Goal: Information Seeking & Learning: Learn about a topic

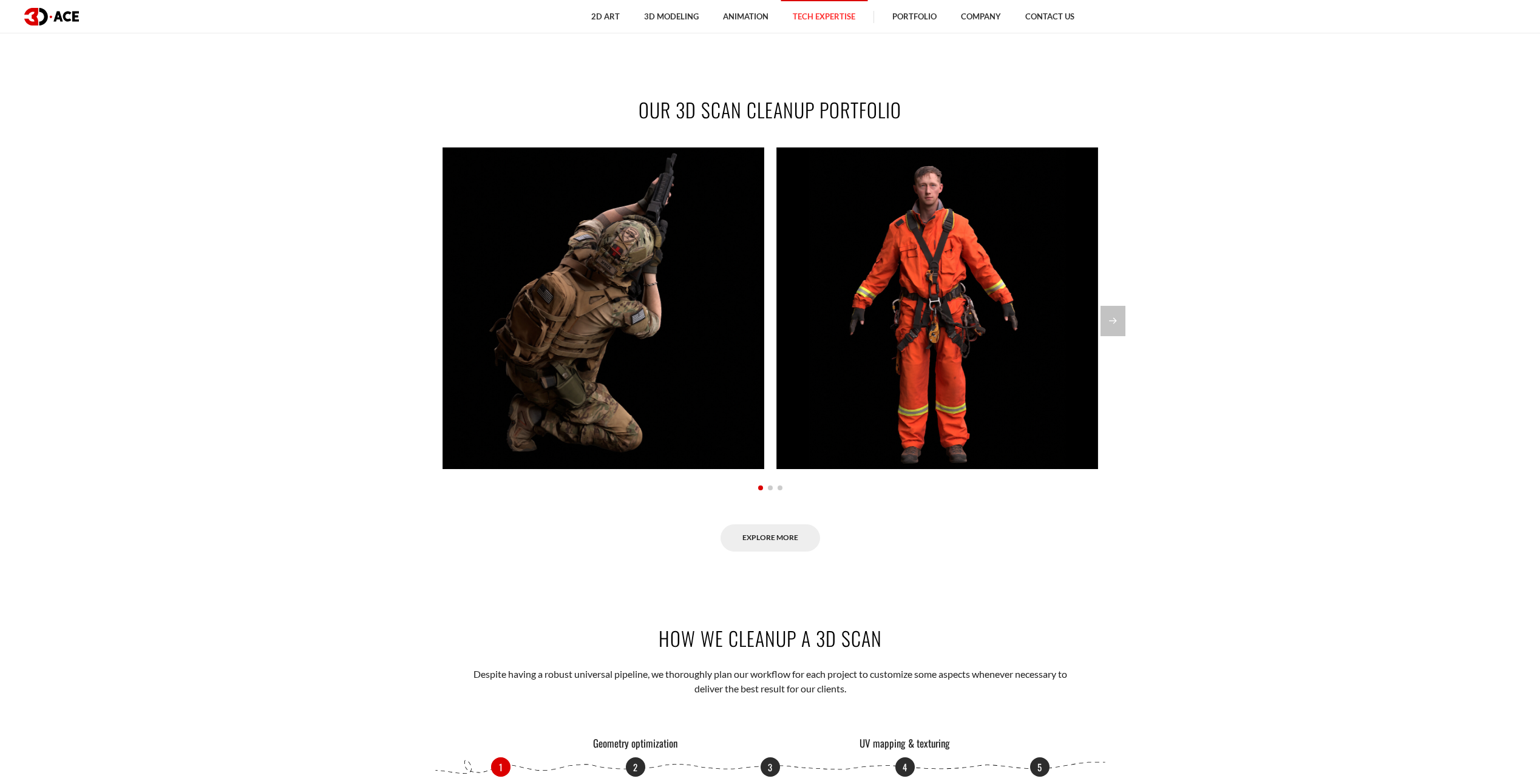
scroll to position [1274, 0]
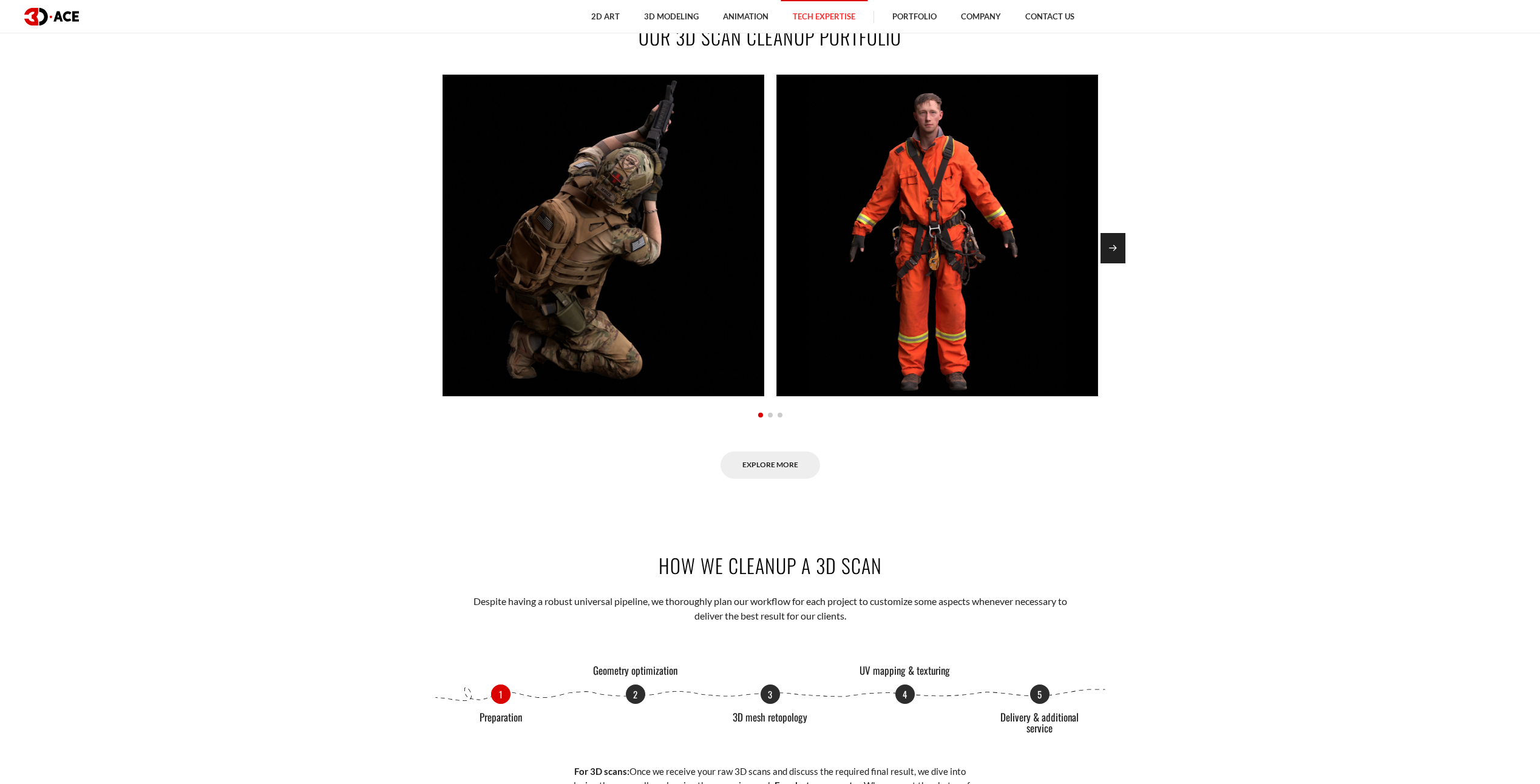
click at [1115, 246] on div "Next slide" at bounding box center [1113, 248] width 25 height 30
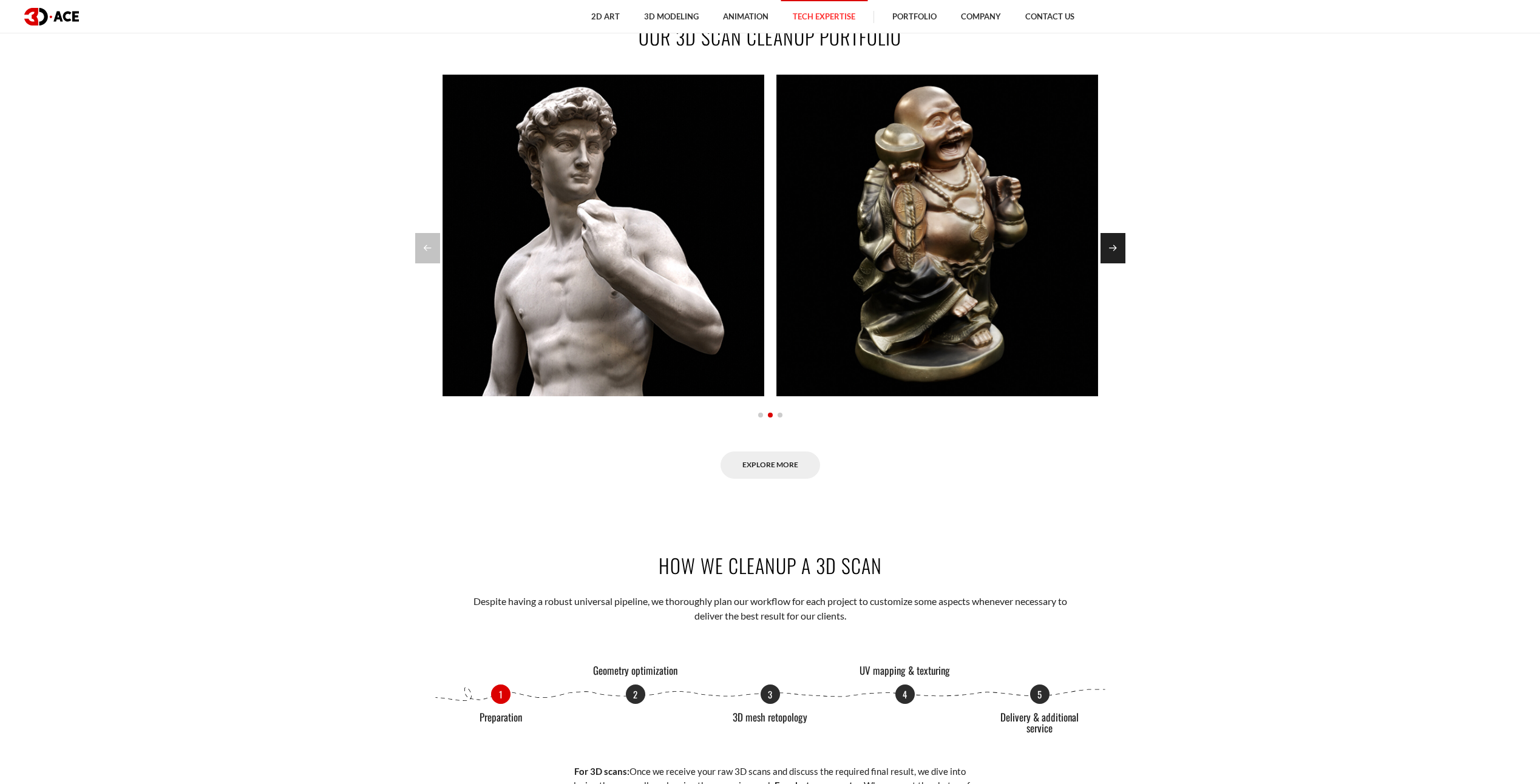
click at [1115, 246] on div "Next slide" at bounding box center [1113, 248] width 25 height 30
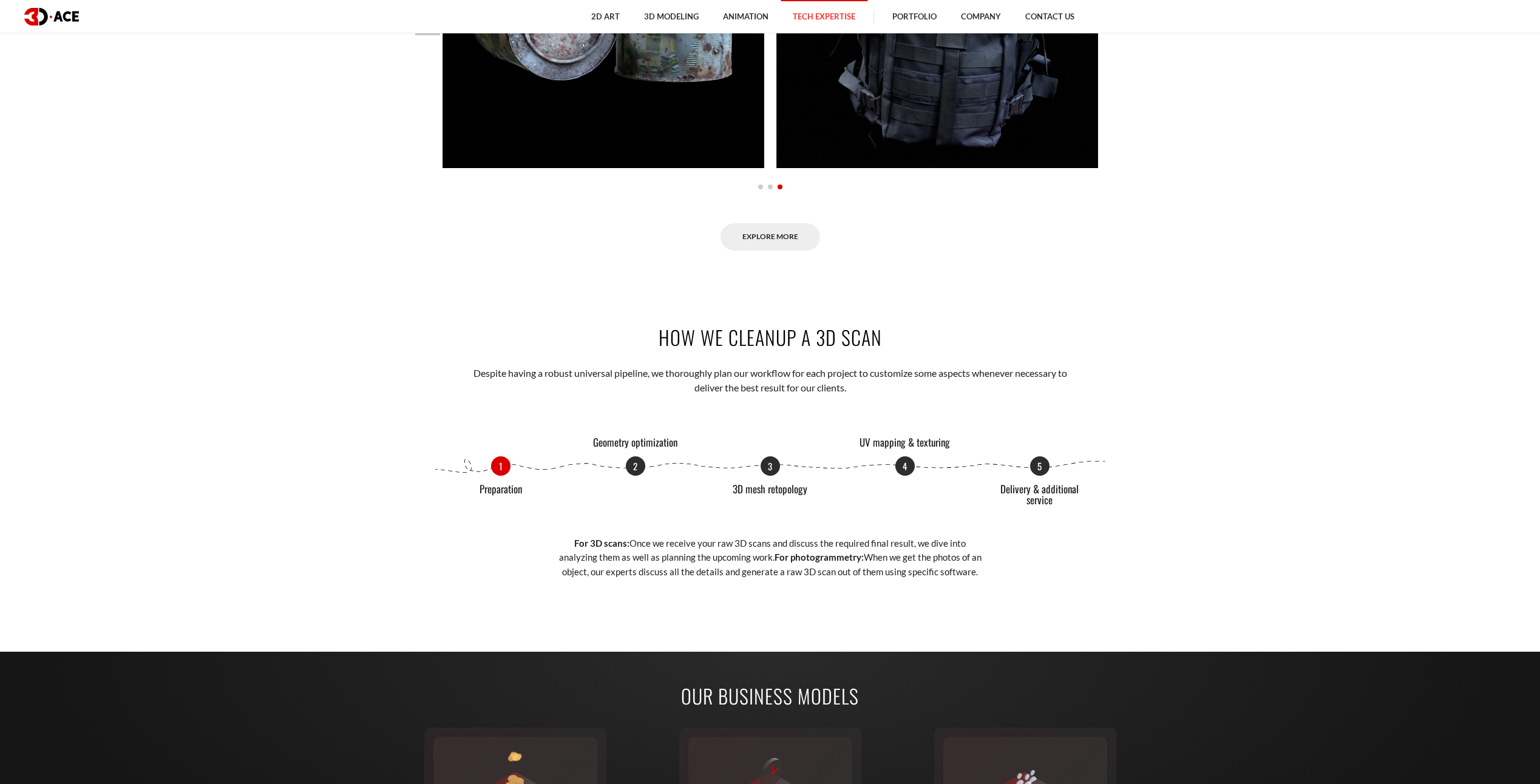
scroll to position [1517, 0]
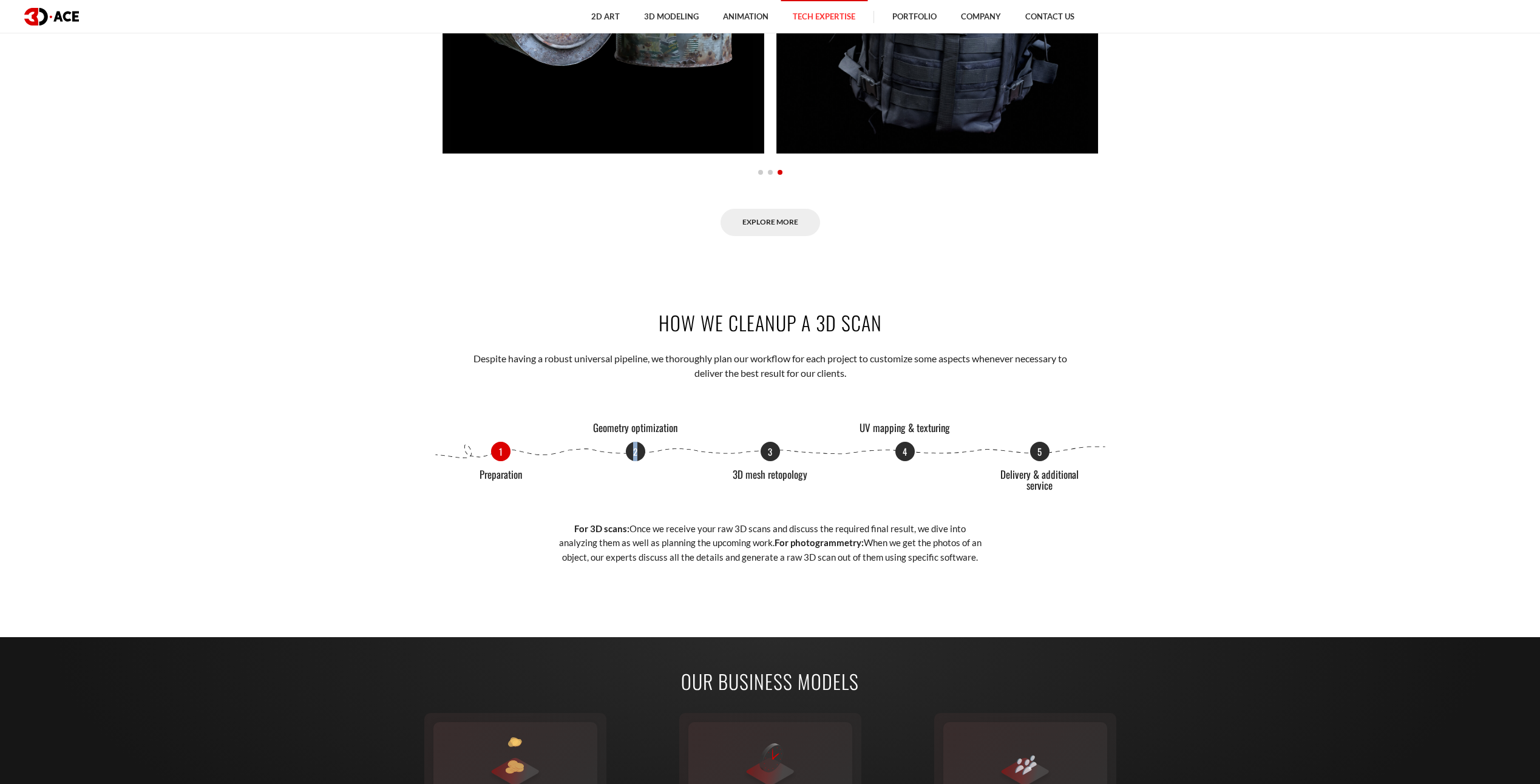
click at [635, 451] on p "2" at bounding box center [635, 451] width 20 height 20
click at [510, 451] on div "1 Preparation 2 Geometry optimization 3 3D mesh retopology 4 UV mapping & textu…" at bounding box center [770, 451] width 674 height 20
click at [507, 454] on p "1" at bounding box center [501, 451] width 20 height 20
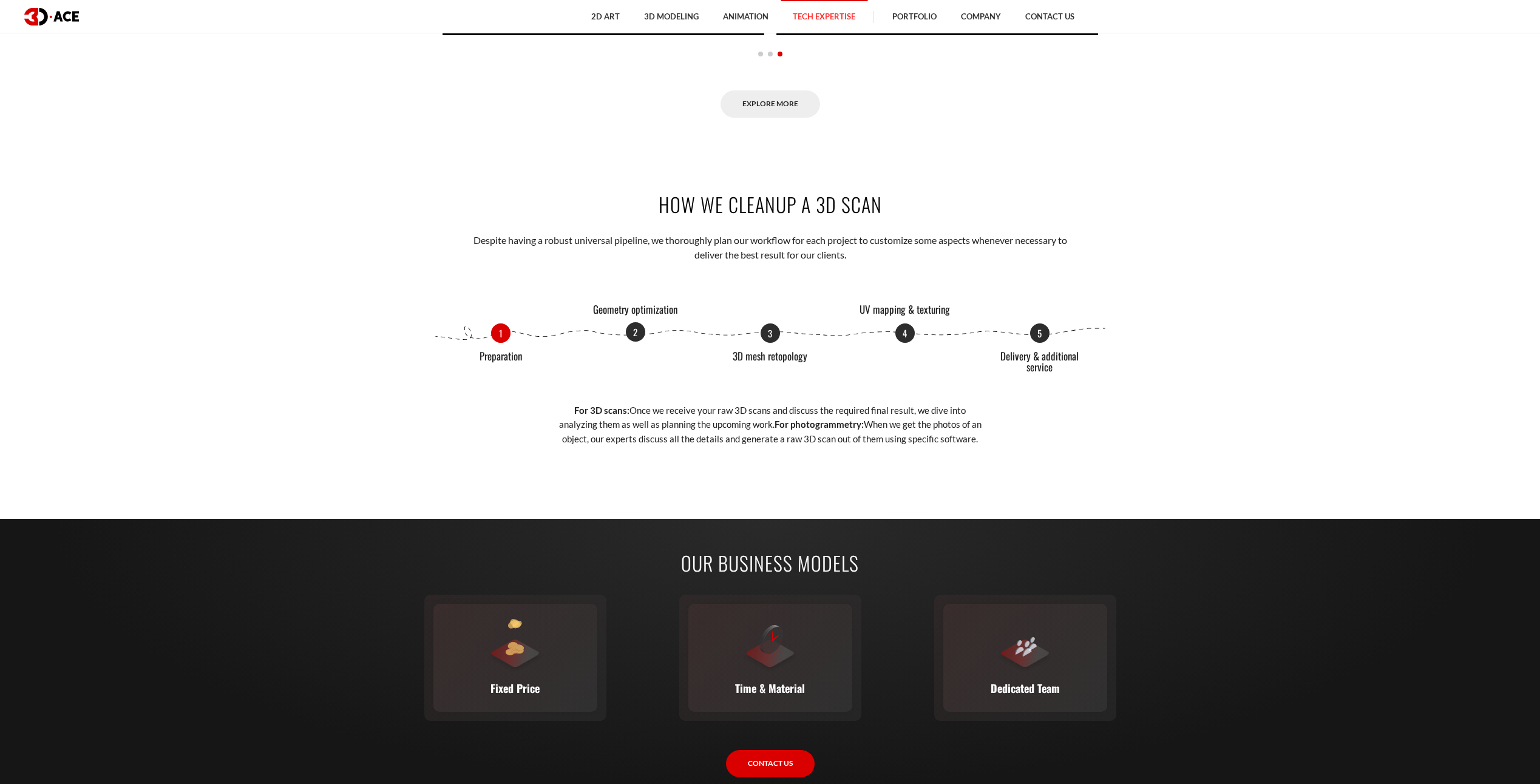
scroll to position [1638, 0]
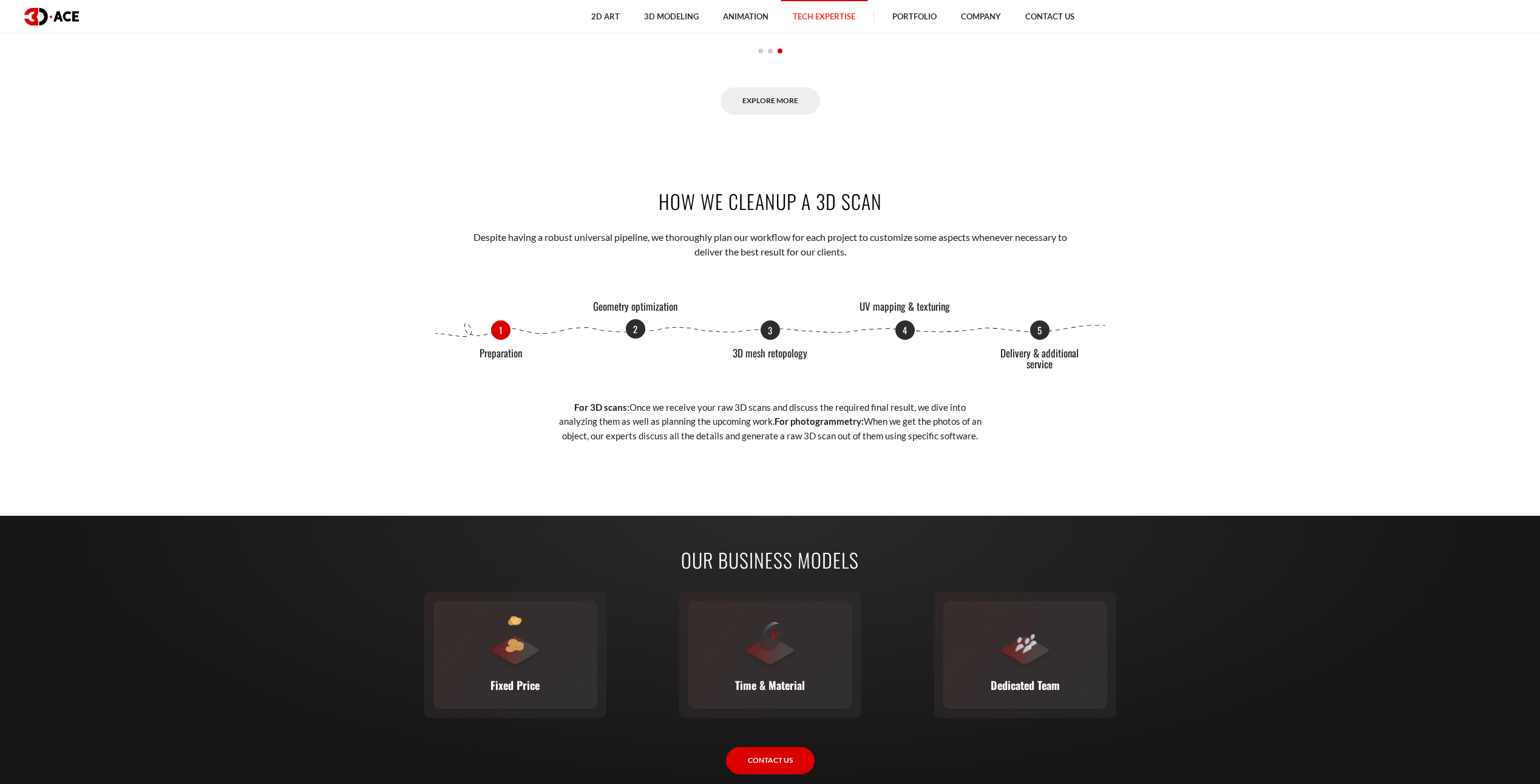
click at [637, 329] on p "2" at bounding box center [635, 329] width 20 height 20
click at [771, 322] on p "3" at bounding box center [770, 329] width 20 height 20
click at [905, 333] on p "4" at bounding box center [905, 329] width 20 height 20
click at [1036, 324] on p "5" at bounding box center [1040, 329] width 20 height 20
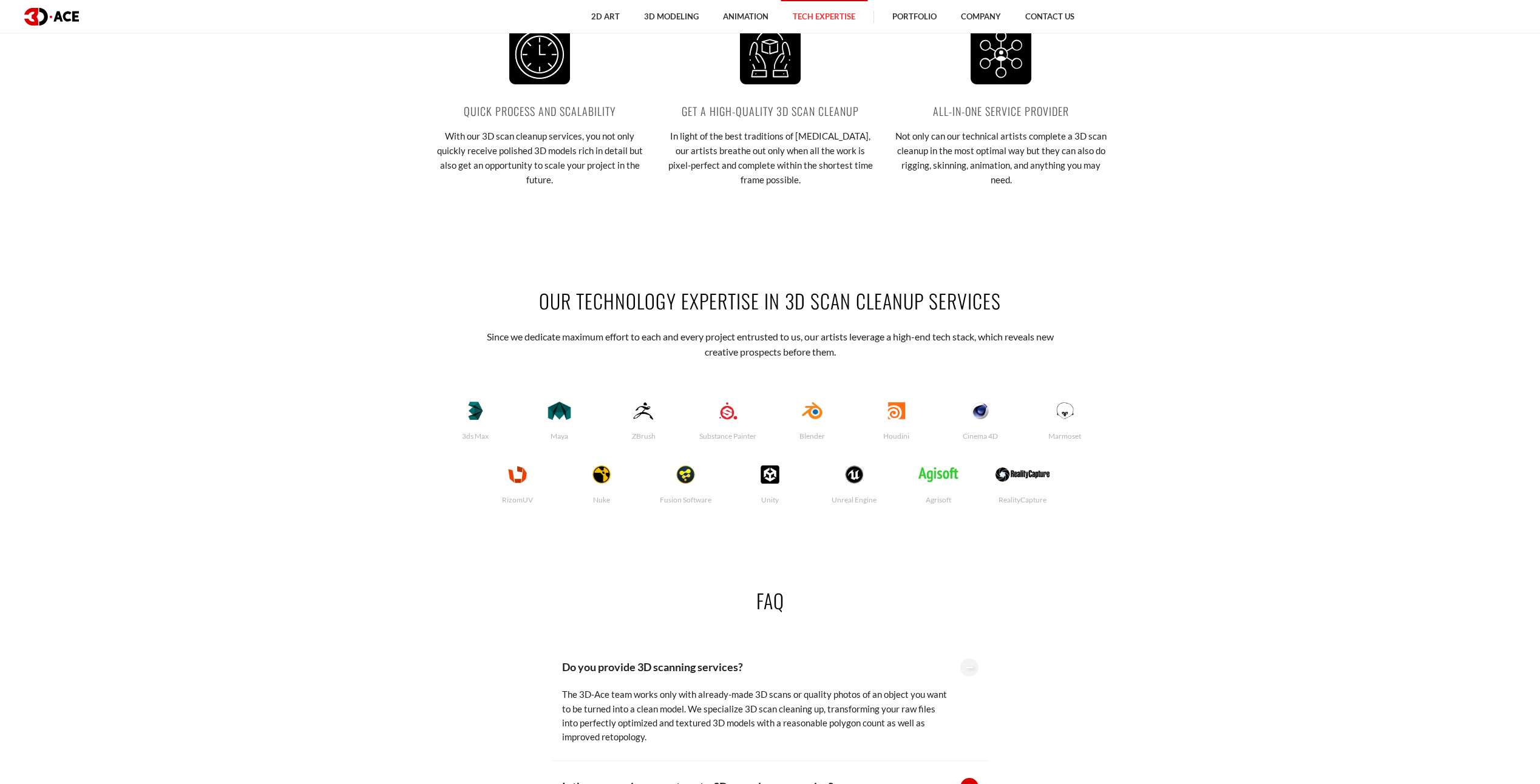
scroll to position [2609, 0]
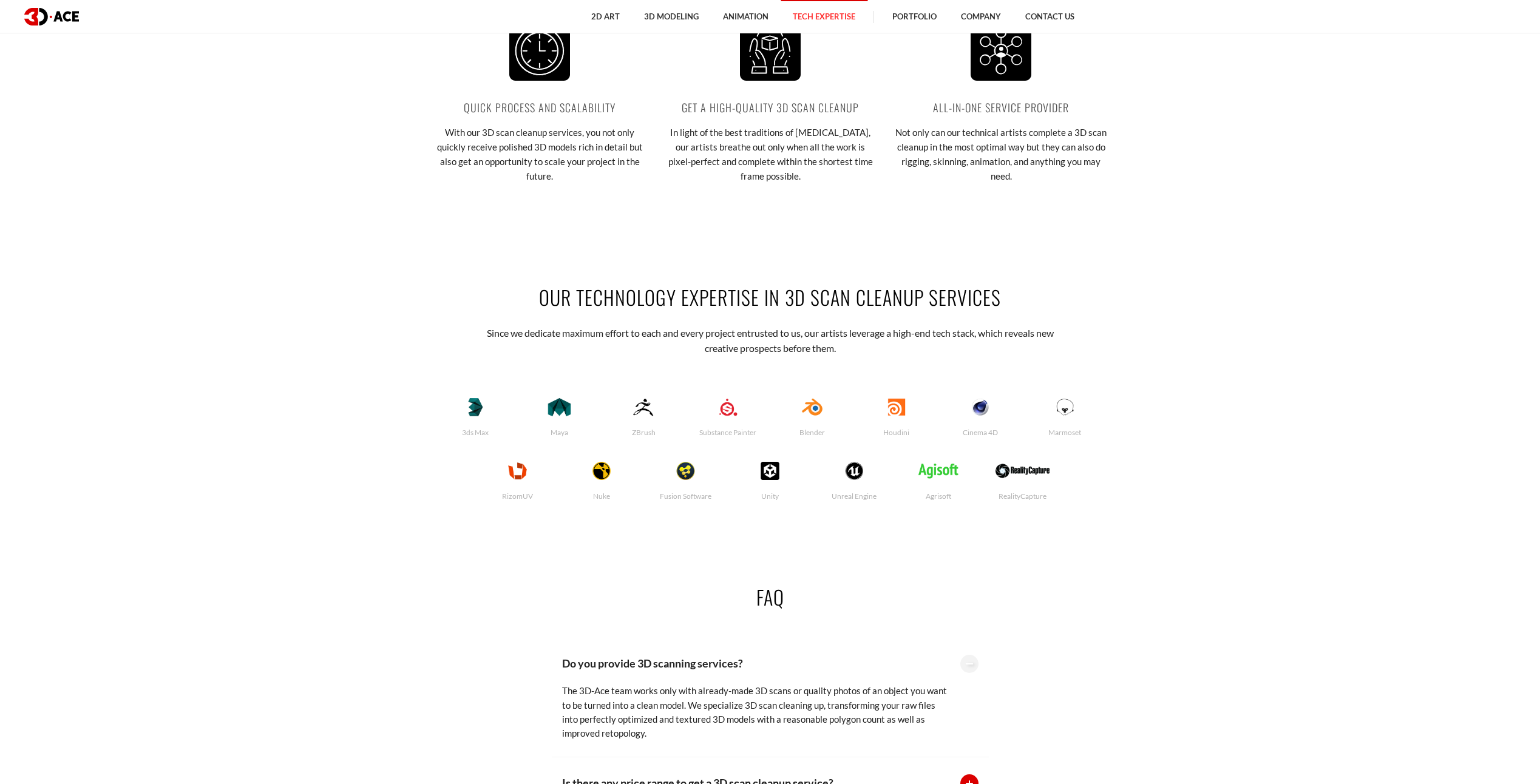
drag, startPoint x: 1213, startPoint y: 316, endPoint x: 1207, endPoint y: 321, distance: 7.8
click at [1212, 316] on section "Our Technology Expertise in 3D Scan Cleanup Services Since we dedicate maximum …" at bounding box center [770, 397] width 1540 height 300
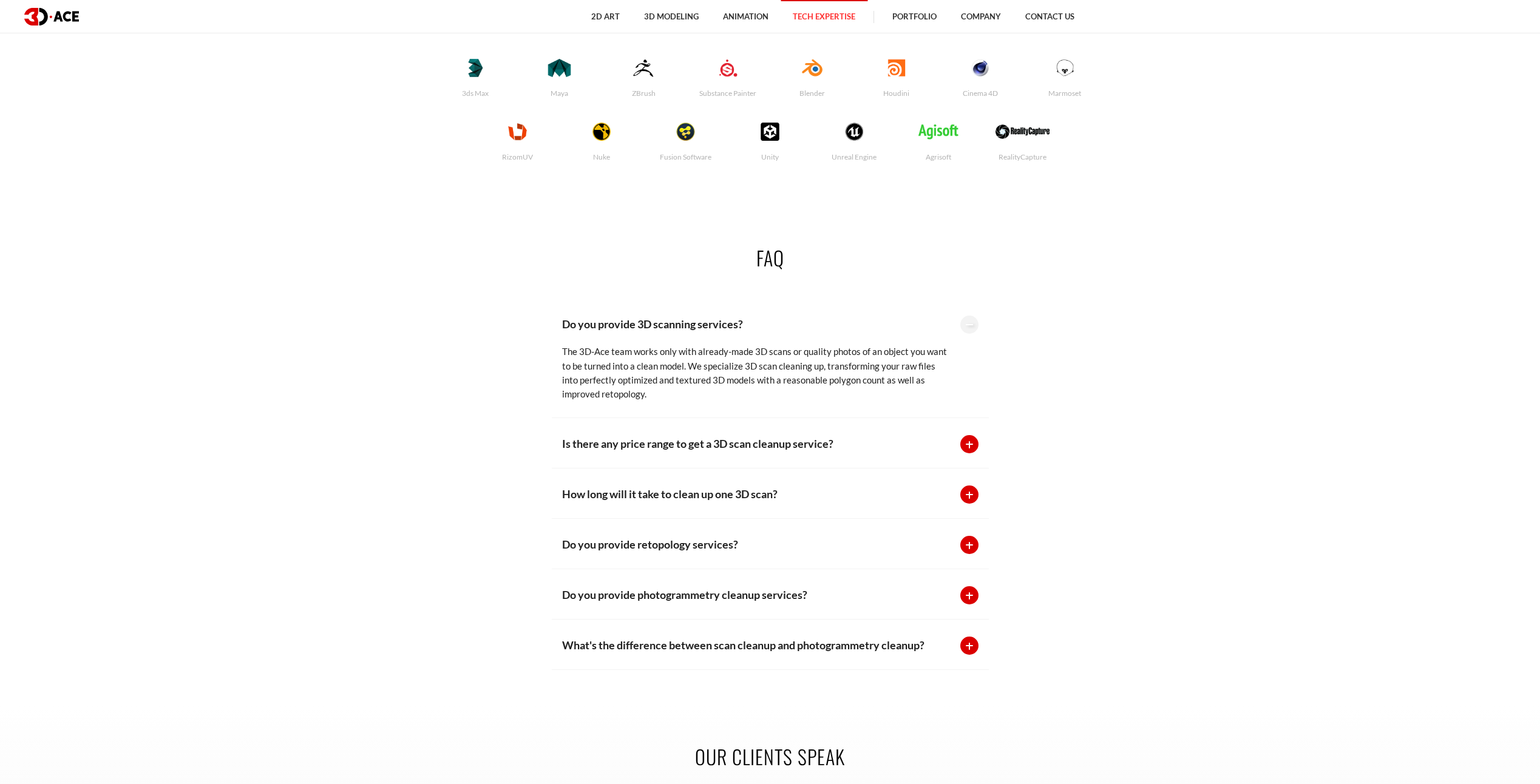
scroll to position [3034, 0]
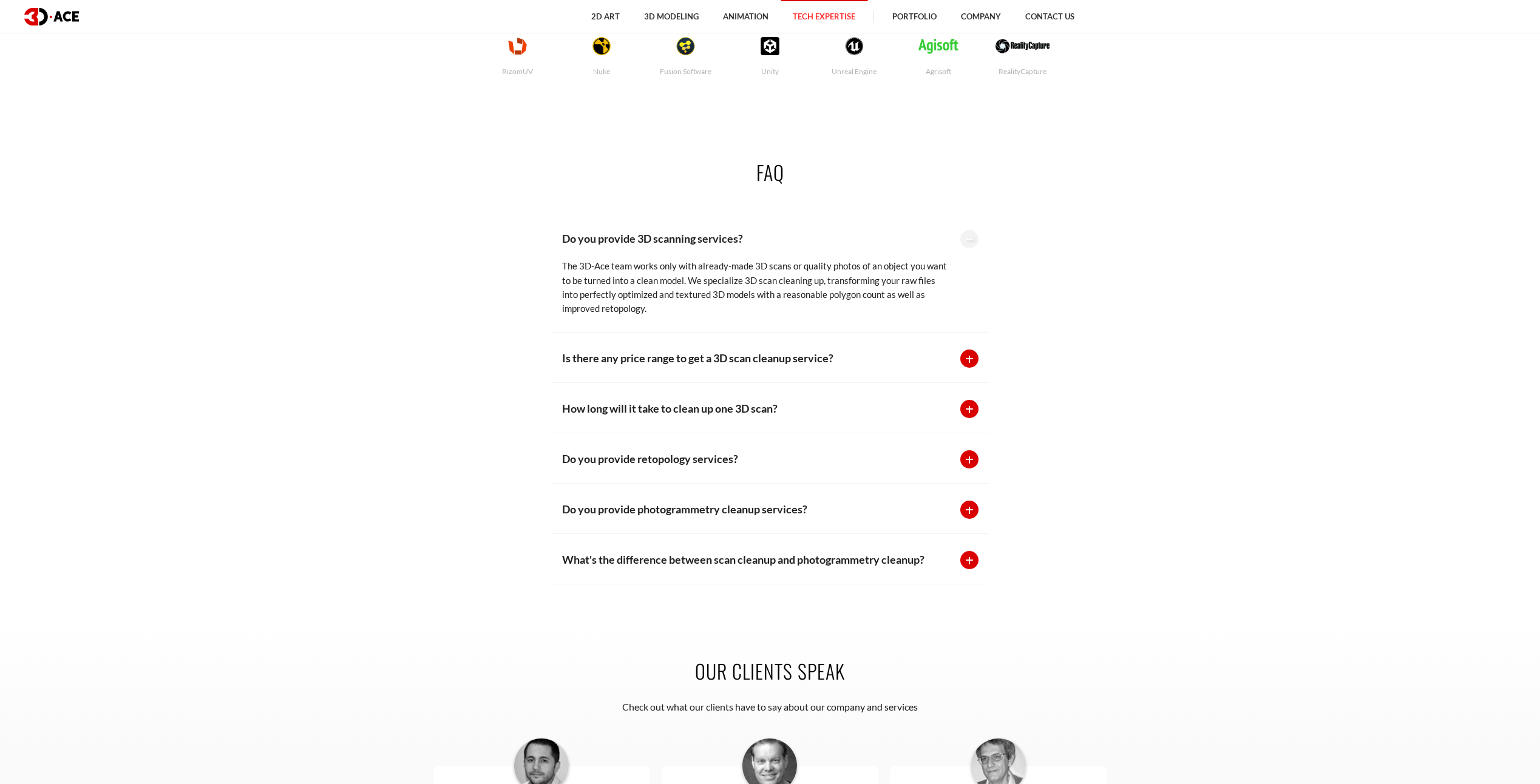
click at [800, 362] on p "Is there any price range to get a 3D scan cleanup service?" at bounding box center [755, 358] width 386 height 17
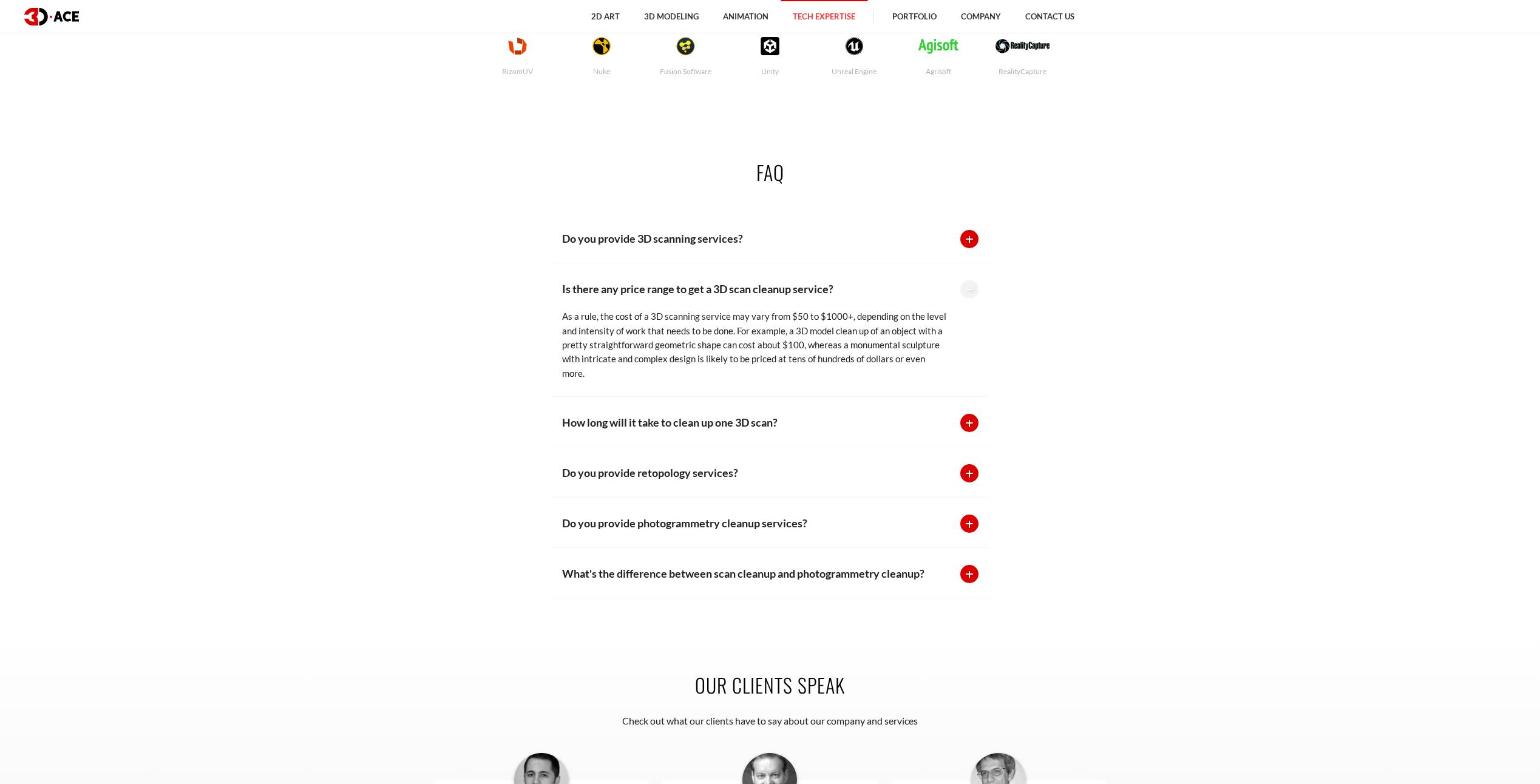
click at [764, 414] on p "How long will it take to clean up one 3D scan?" at bounding box center [755, 422] width 386 height 17
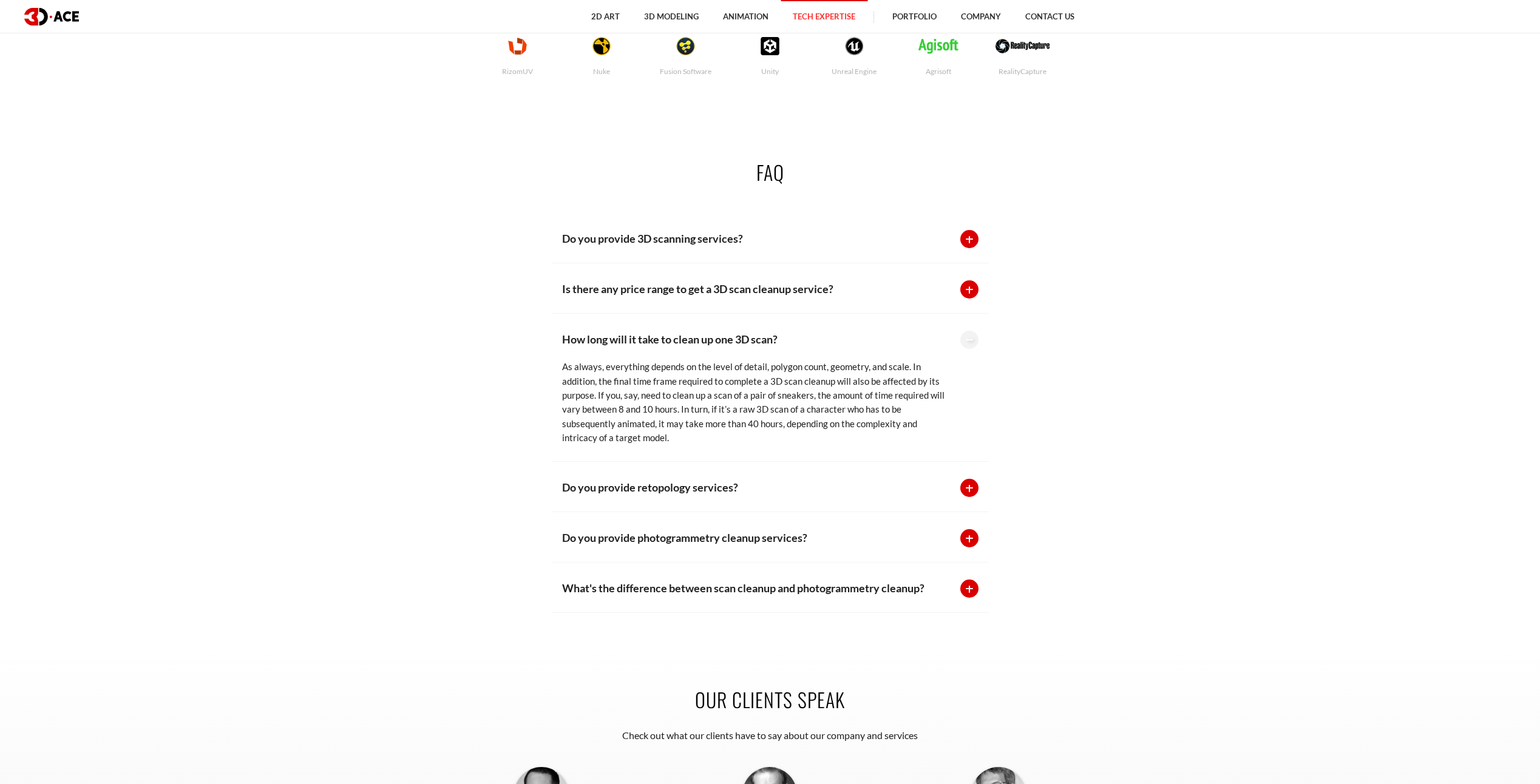
click at [719, 491] on p "Do you provide retopology services?" at bounding box center [755, 487] width 386 height 17
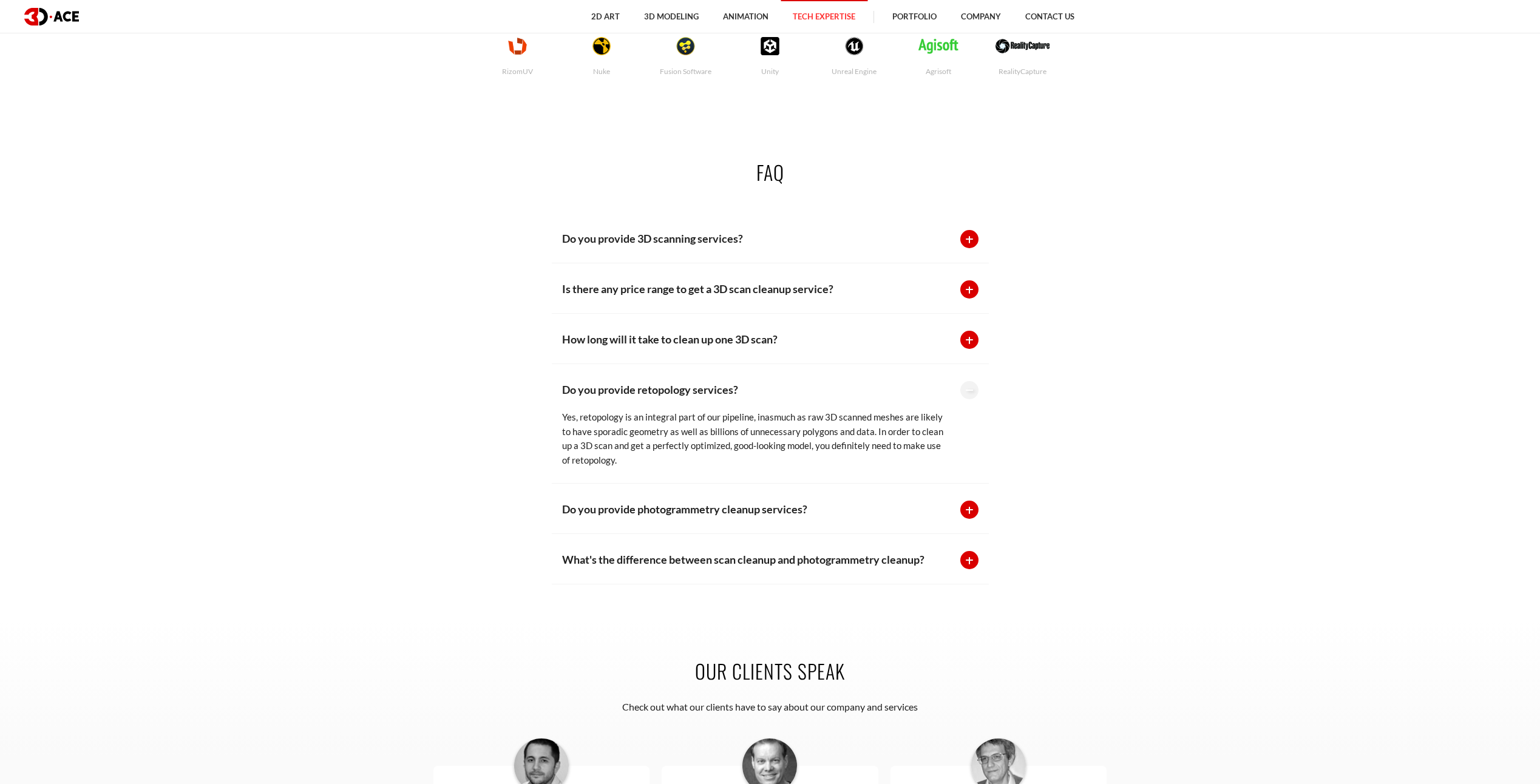
click at [752, 505] on p "Do you provide photogrammetry cleanup services?" at bounding box center [755, 509] width 386 height 17
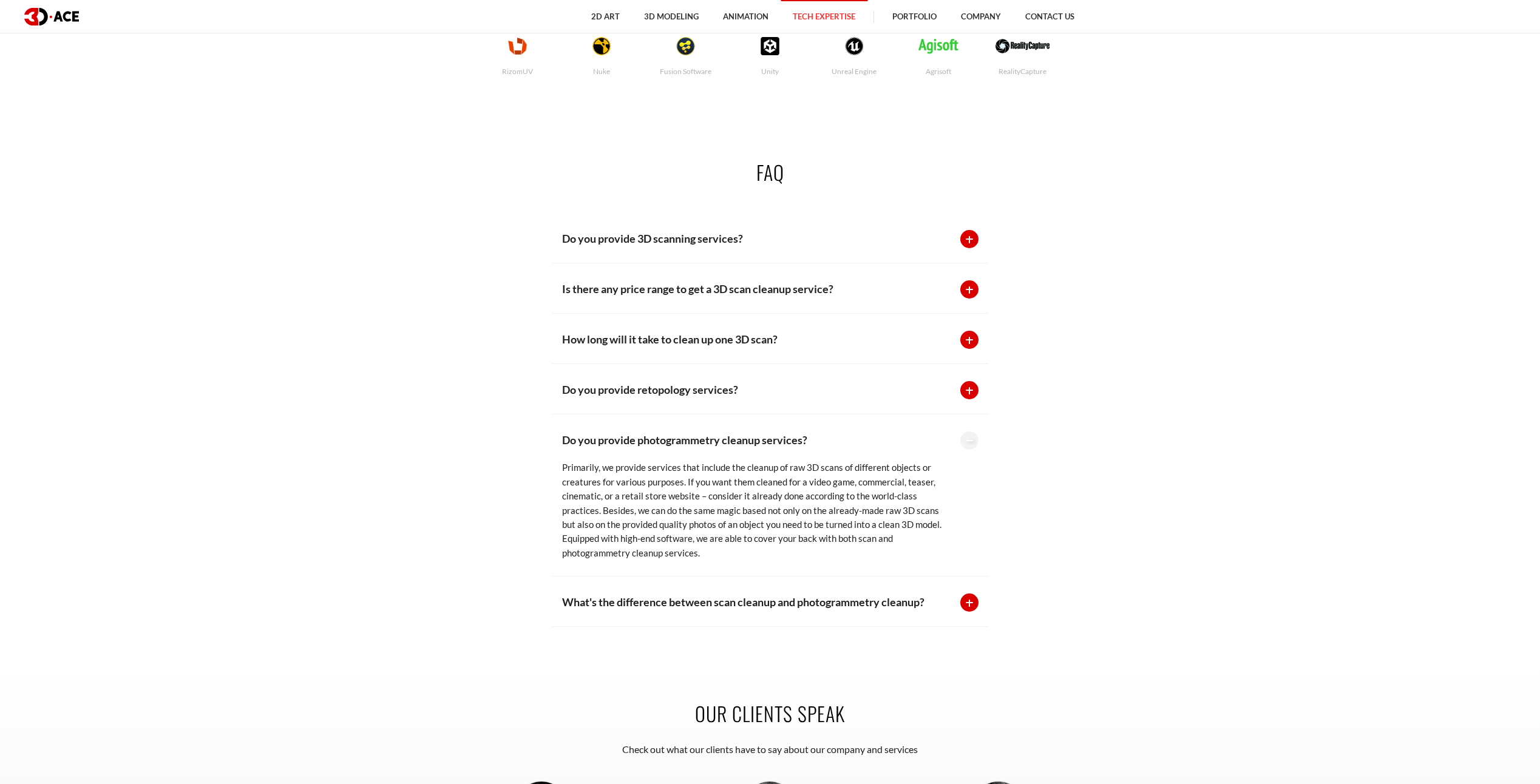
click at [797, 595] on p "What's the difference between scan cleanup and photogrammetry cleanup?" at bounding box center [755, 602] width 386 height 17
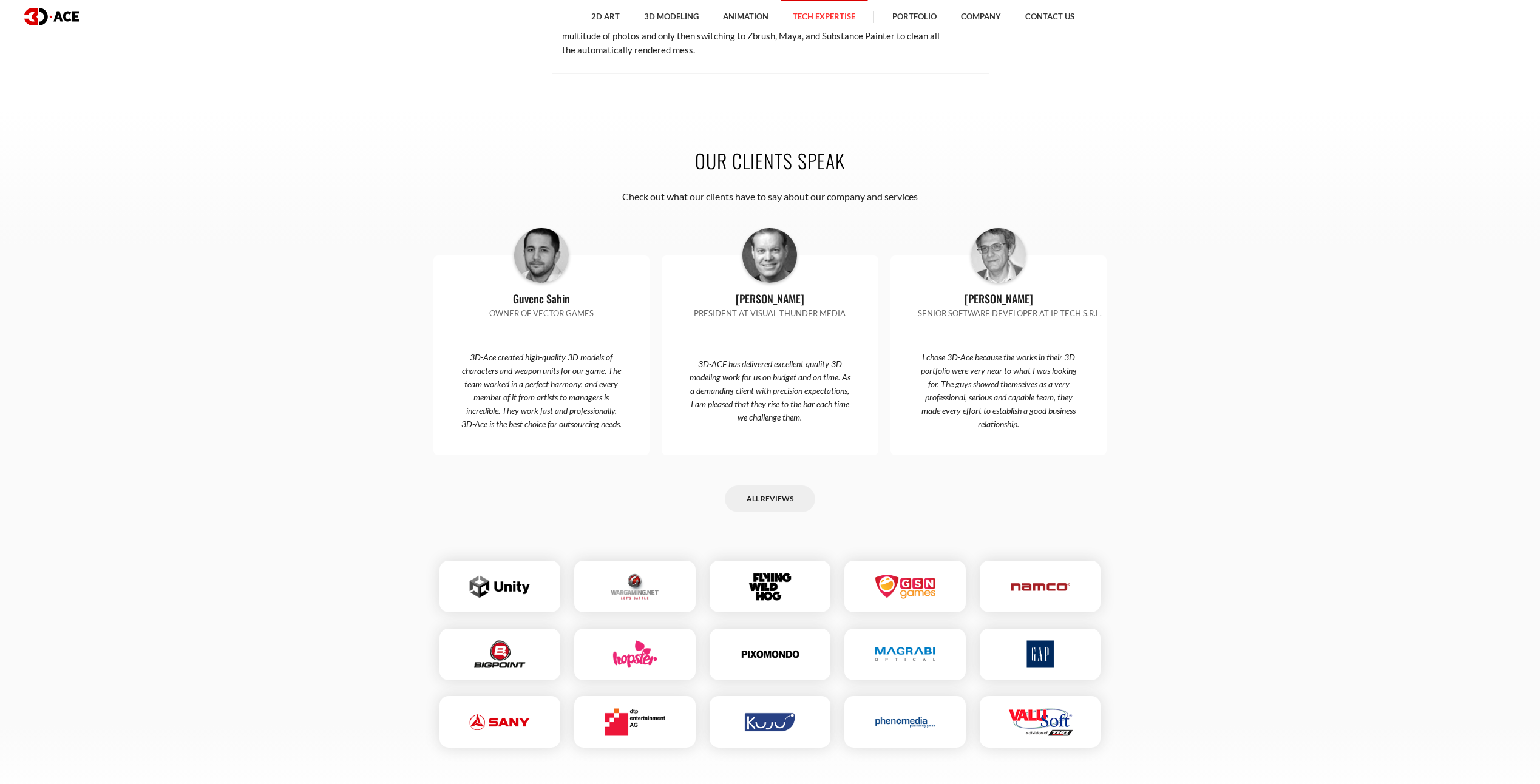
scroll to position [3580, 0]
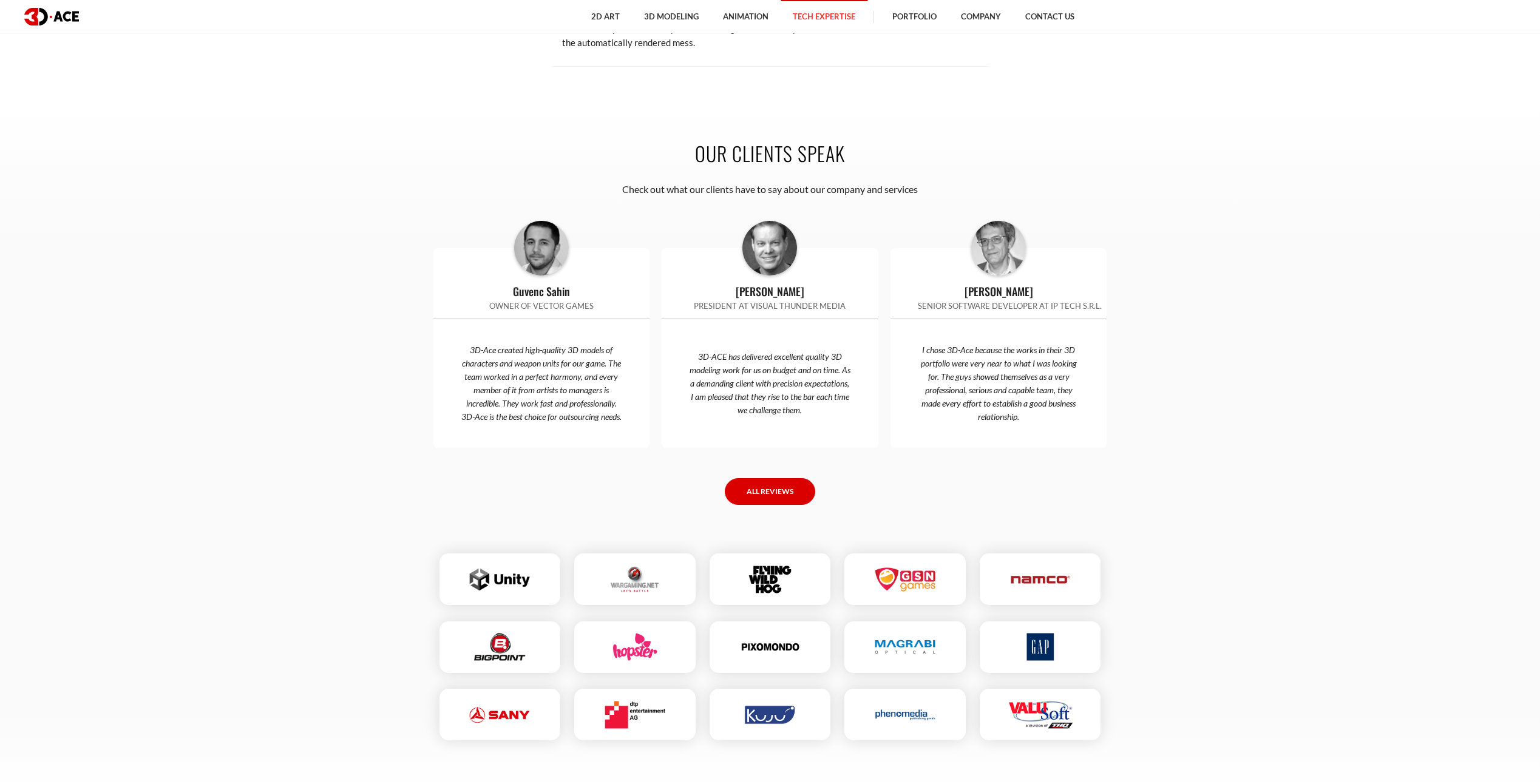
click at [776, 501] on link "All reviews" at bounding box center [770, 492] width 90 height 28
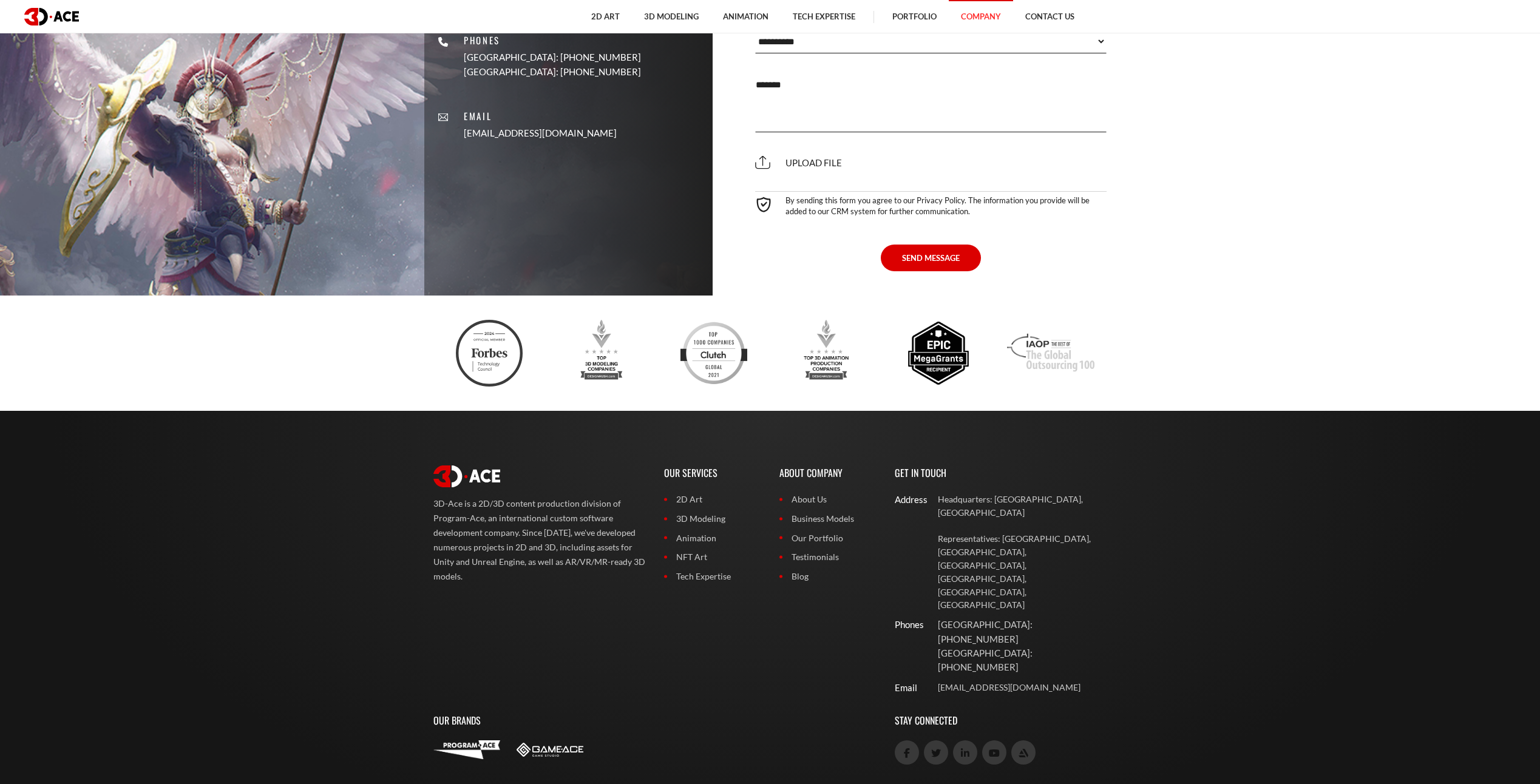
scroll to position [2423, 0]
